Goal: Communication & Community: Answer question/provide support

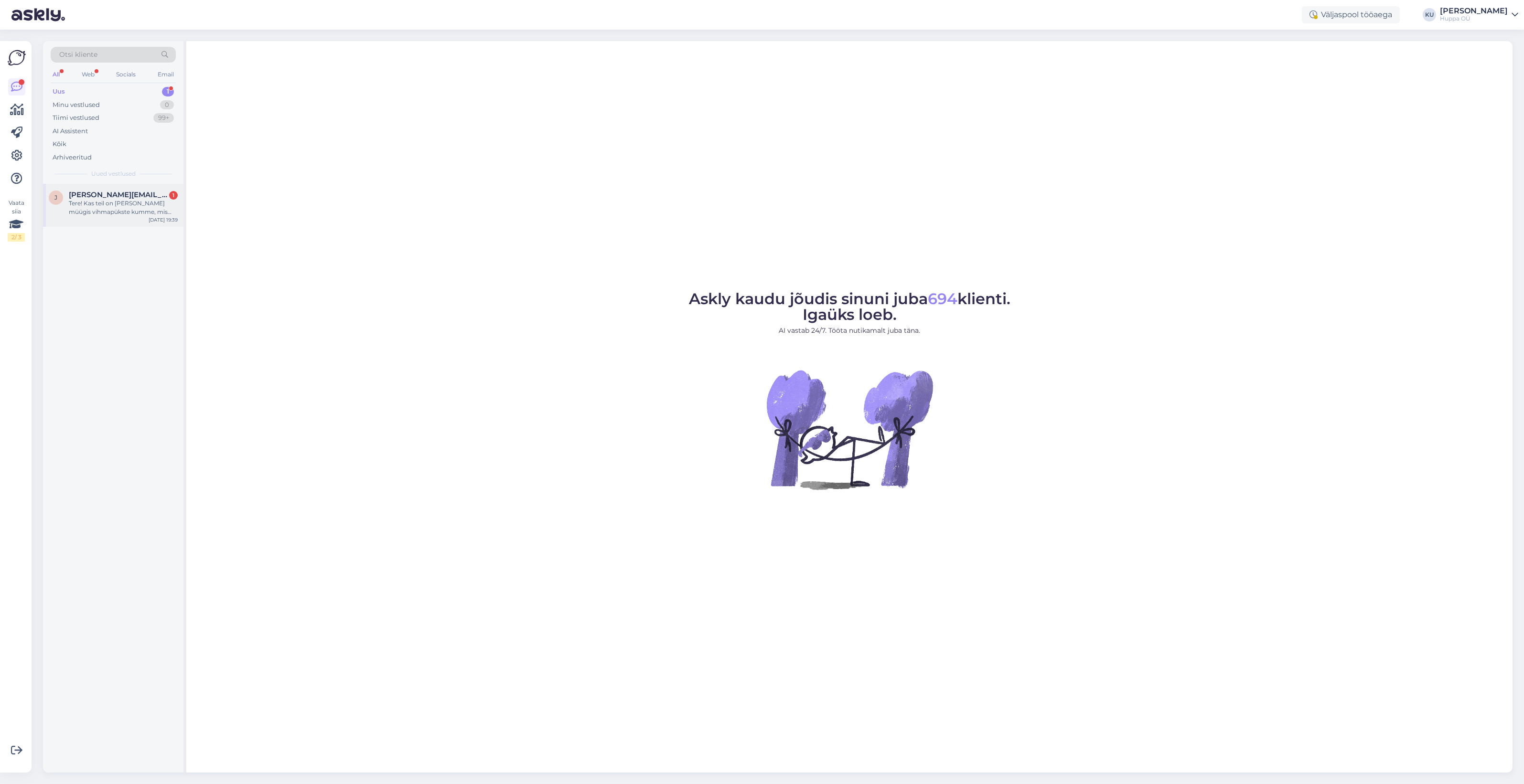
click at [115, 202] on div "Tere! Kas teil on ka eraldi müügis vihmapükste kumme, mis jala alla käivad? Pük…" at bounding box center [123, 208] width 109 height 17
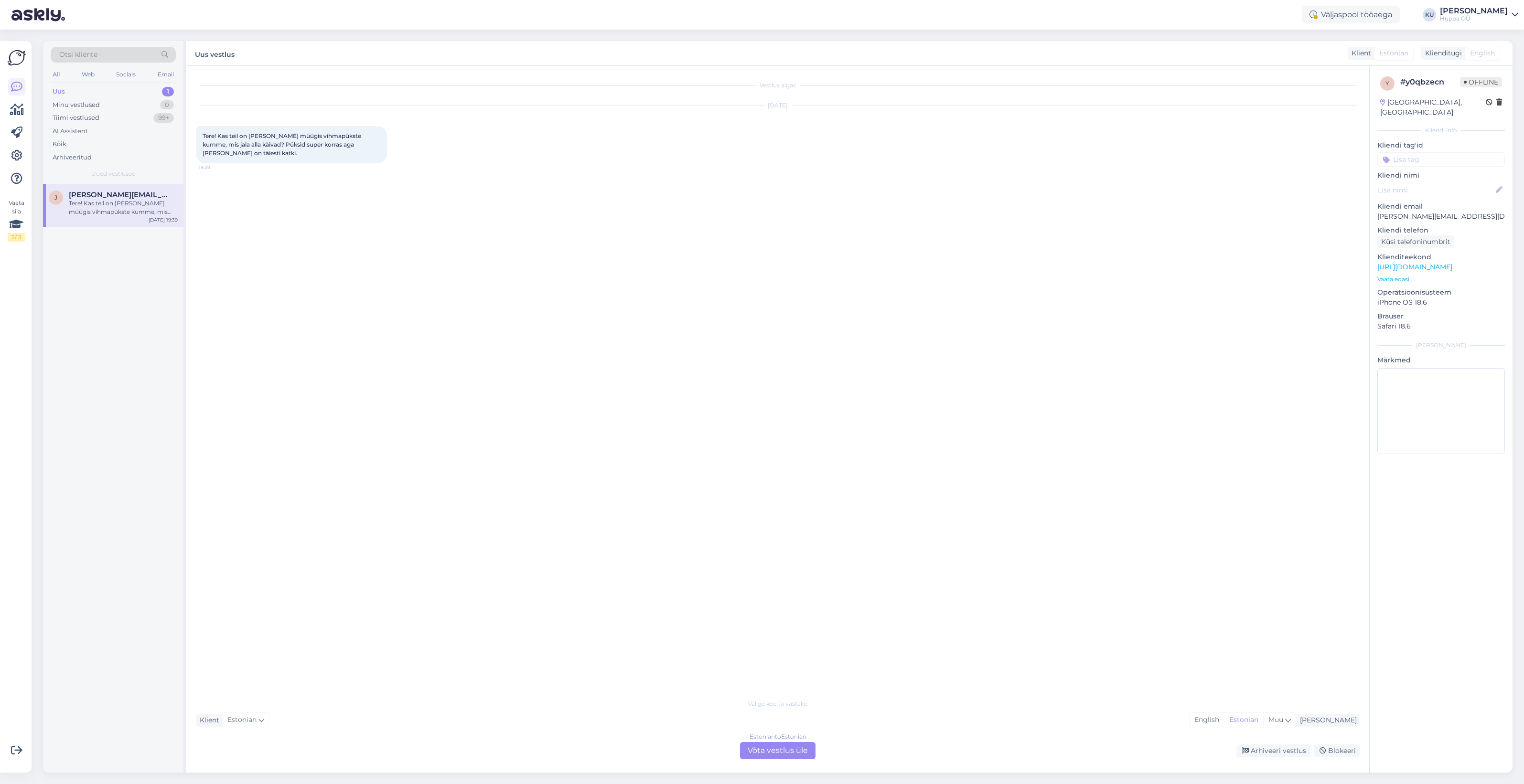
click at [777, 753] on div "Estonian to Estonian Võta vestlus üle" at bounding box center [778, 750] width 76 height 17
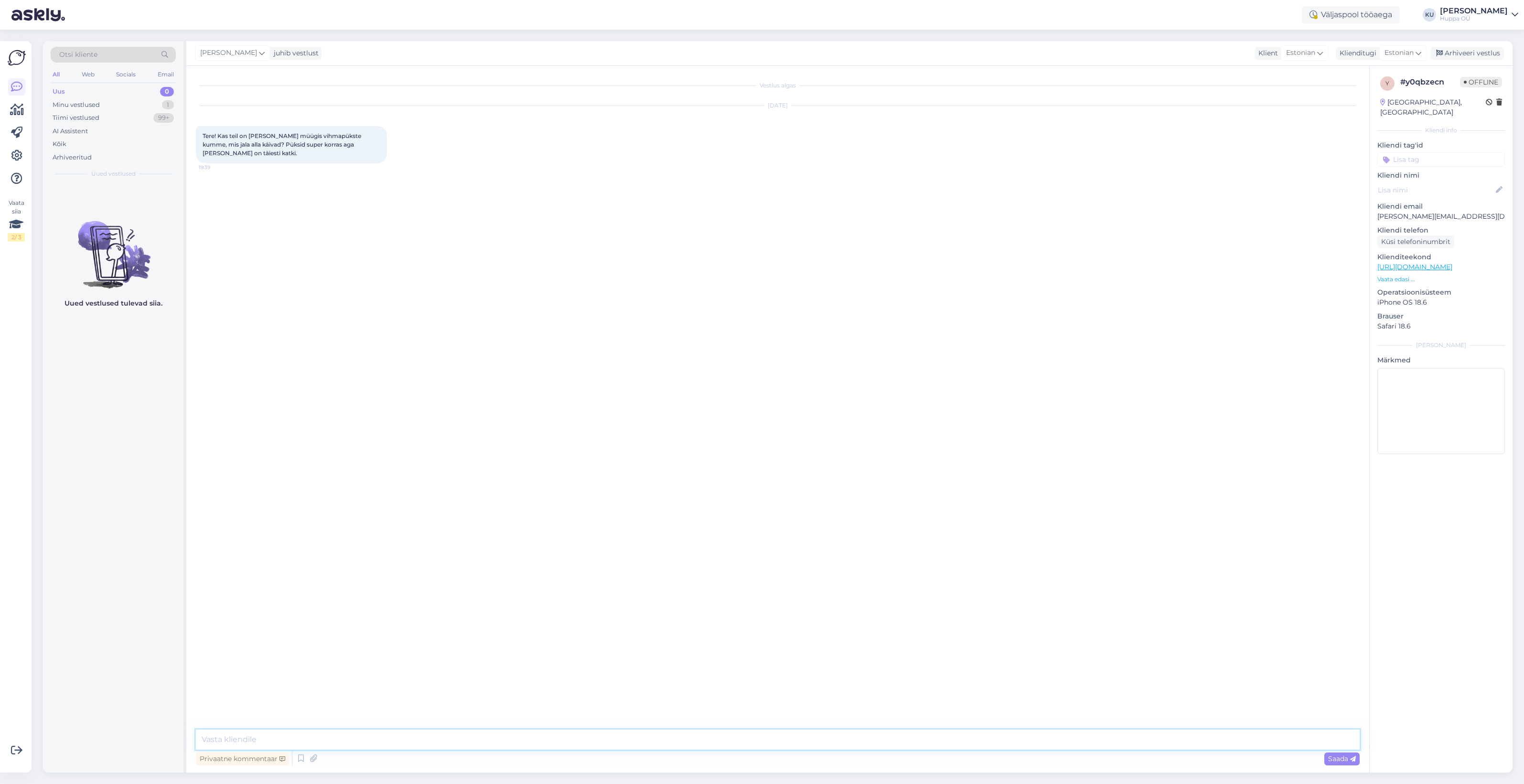
click at [307, 731] on textarea at bounding box center [777, 740] width 1164 height 20
drag, startPoint x: 366, startPoint y: 738, endPoint x: 435, endPoint y: 752, distance: 70.4
click at [366, 738] on textarea "Tere! Jaa, müüme oma kauplustes ka tallakumme" at bounding box center [777, 740] width 1164 height 20
click at [433, 730] on textarea "Tere! Jaa, müüme oma kauplustes ka tallaaluseid kumme" at bounding box center [777, 740] width 1164 height 20
click at [389, 738] on textarea "Tere! Jaa, müüme oma kauplustes ka tallaaluseid kumme, saadaval Mustika ja Must…" at bounding box center [777, 740] width 1164 height 20
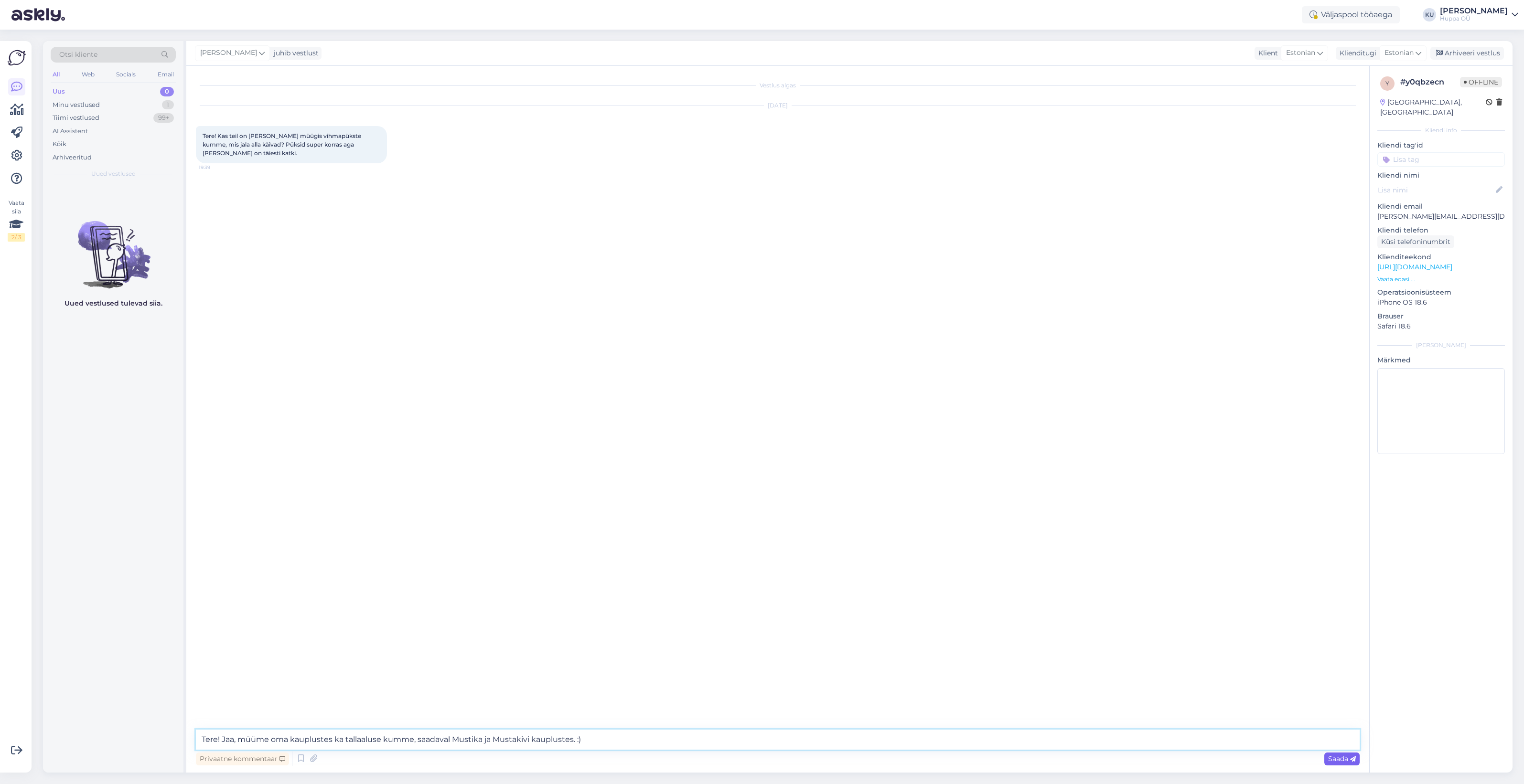
type textarea "Tere! Jaa, müüme oma kauplustes ka tallaaluse kumme, saadaval Mustika ja Mustak…"
click at [1345, 762] on span "Saada" at bounding box center [1342, 759] width 28 height 9
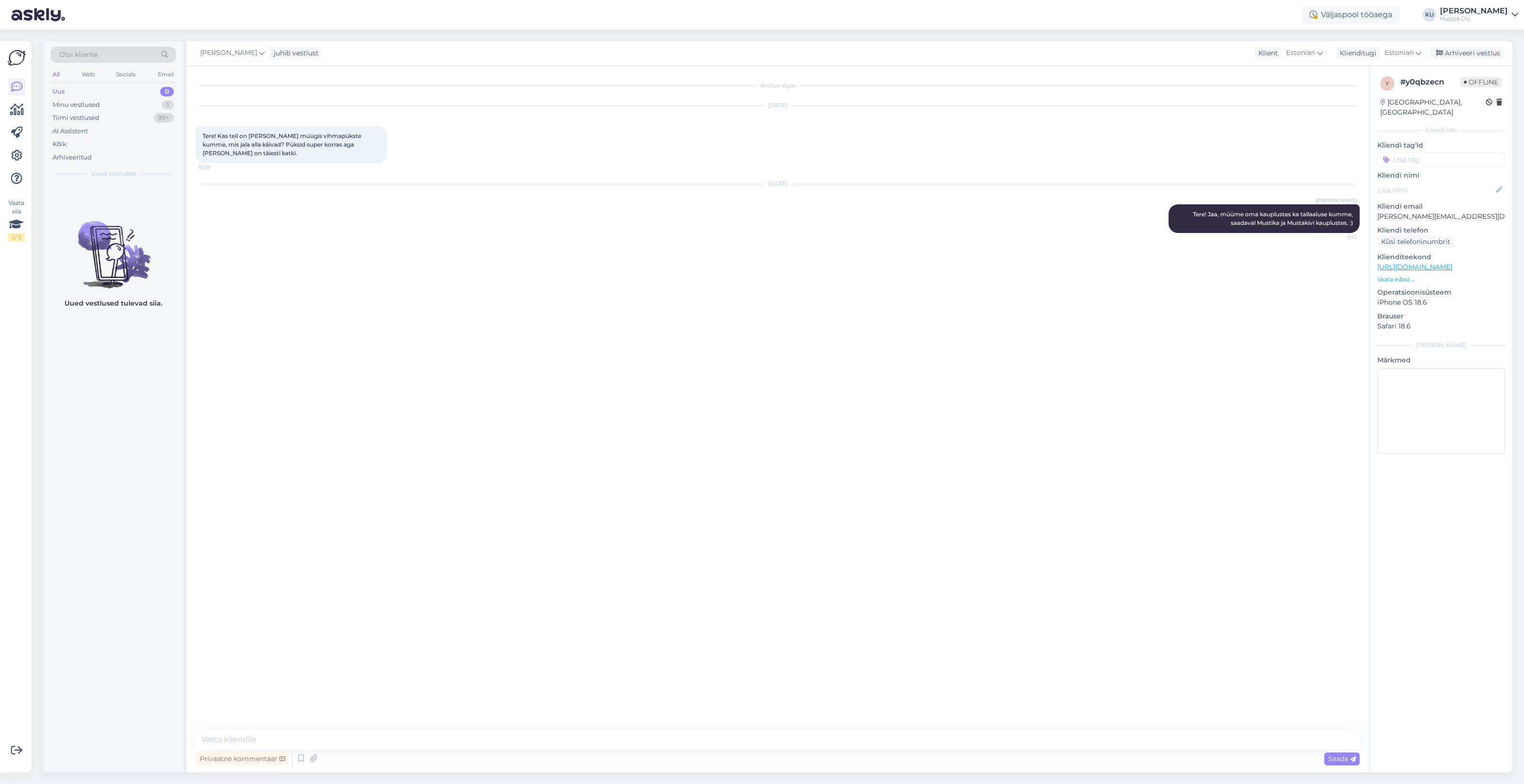
drag, startPoint x: 1471, startPoint y: 48, endPoint x: 1250, endPoint y: 69, distance: 222.0
click at [1471, 48] on div "Arhiveeri vestlus" at bounding box center [1467, 53] width 73 height 13
